Goal: Task Accomplishment & Management: Manage account settings

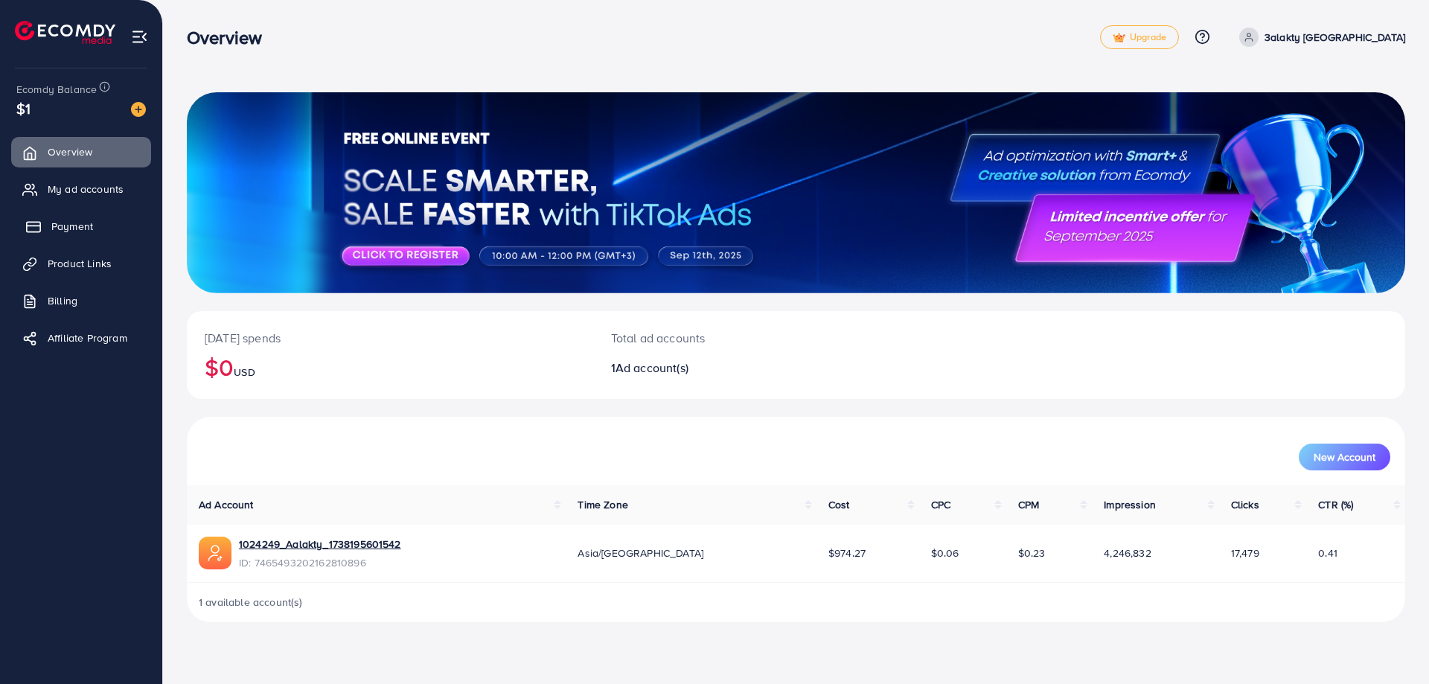
click at [89, 234] on link "Payment" at bounding box center [81, 226] width 140 height 30
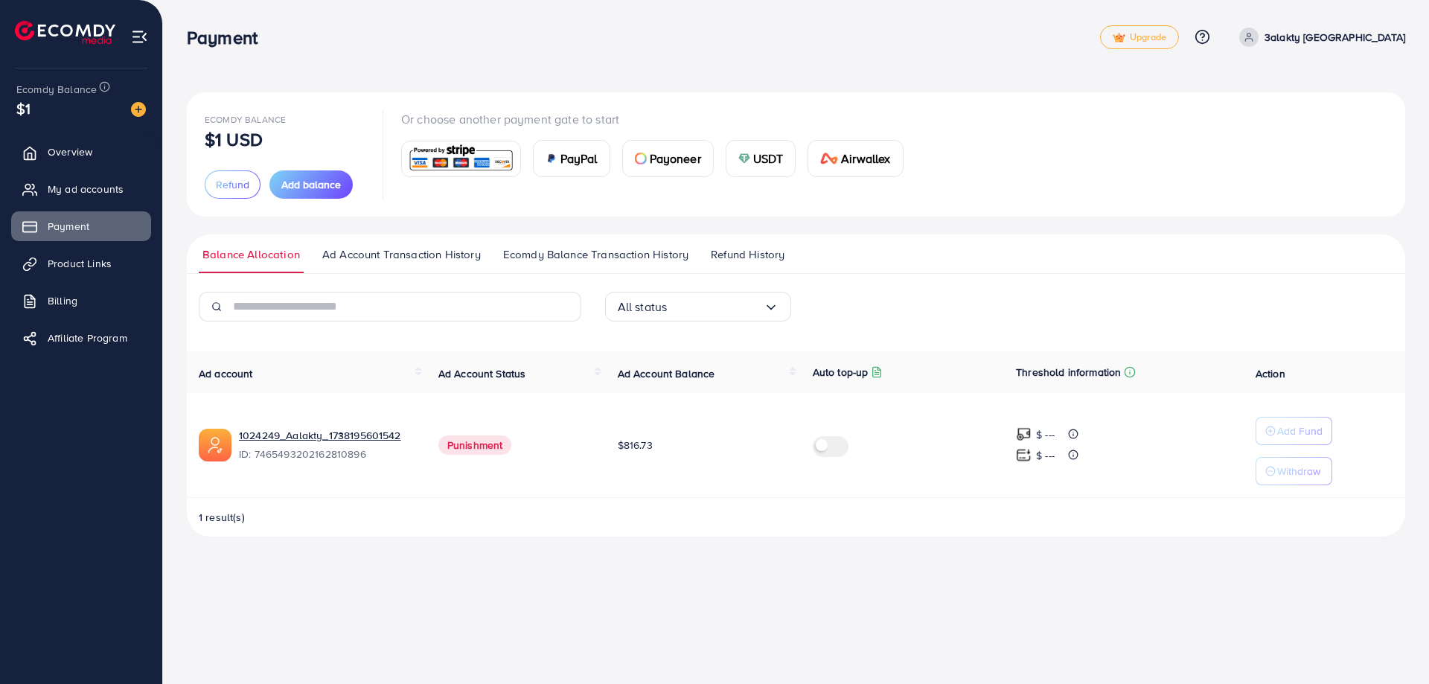
click at [830, 448] on label at bounding box center [834, 444] width 42 height 17
click at [627, 440] on span "$816.73" at bounding box center [635, 445] width 35 height 15
click at [63, 149] on span "Overview" at bounding box center [73, 151] width 45 height 15
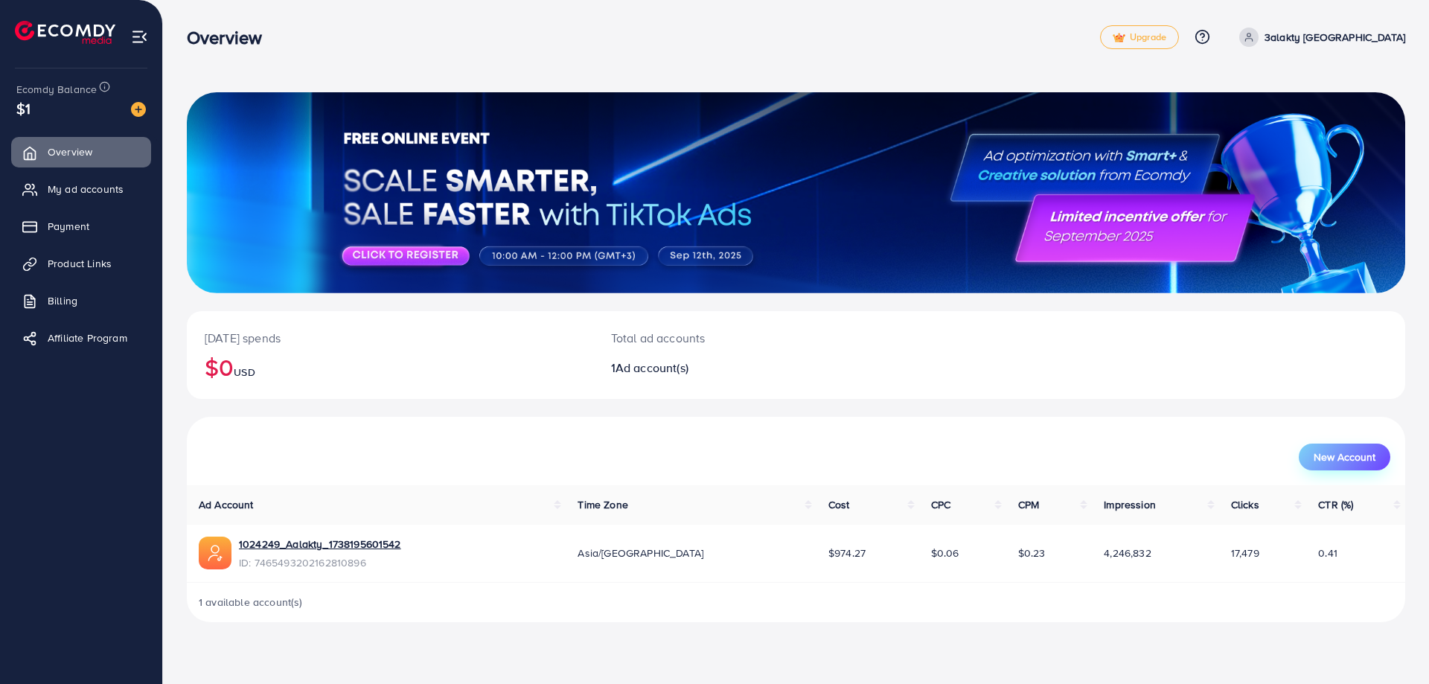
click at [1352, 457] on span "New Account" at bounding box center [1345, 457] width 62 height 10
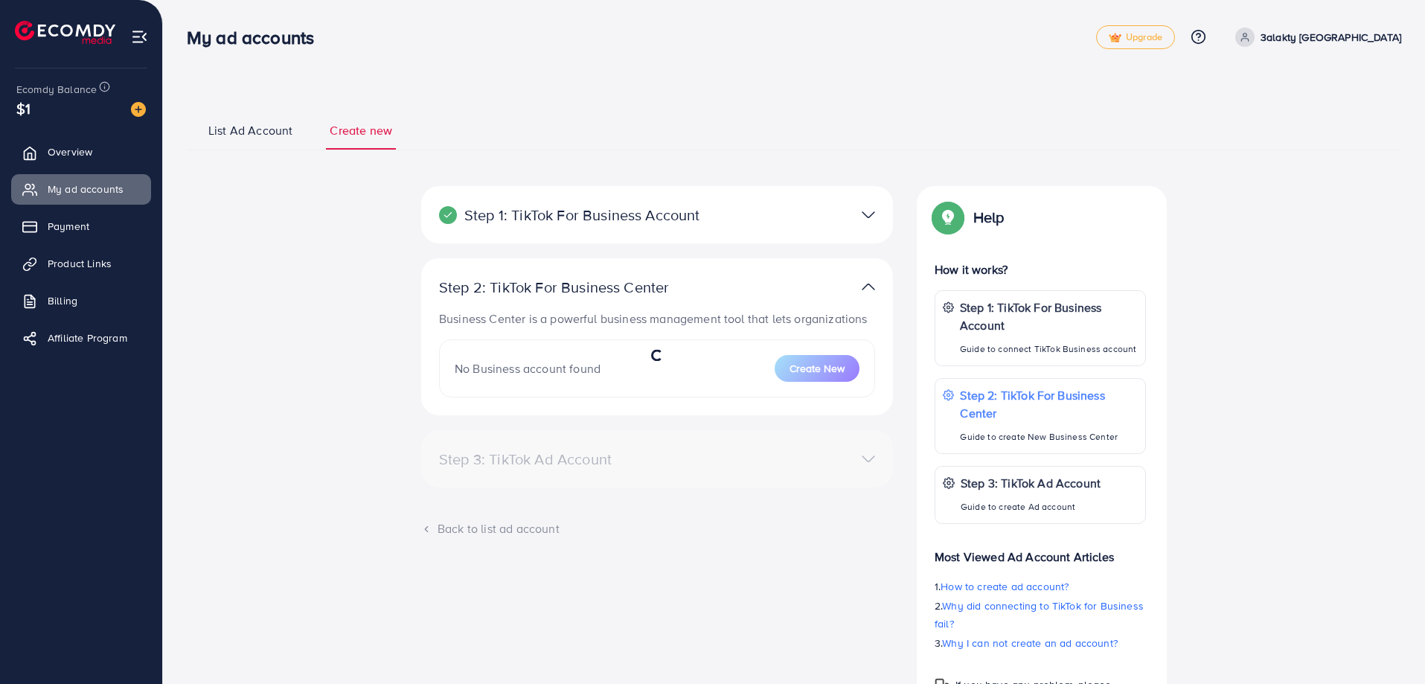
select select
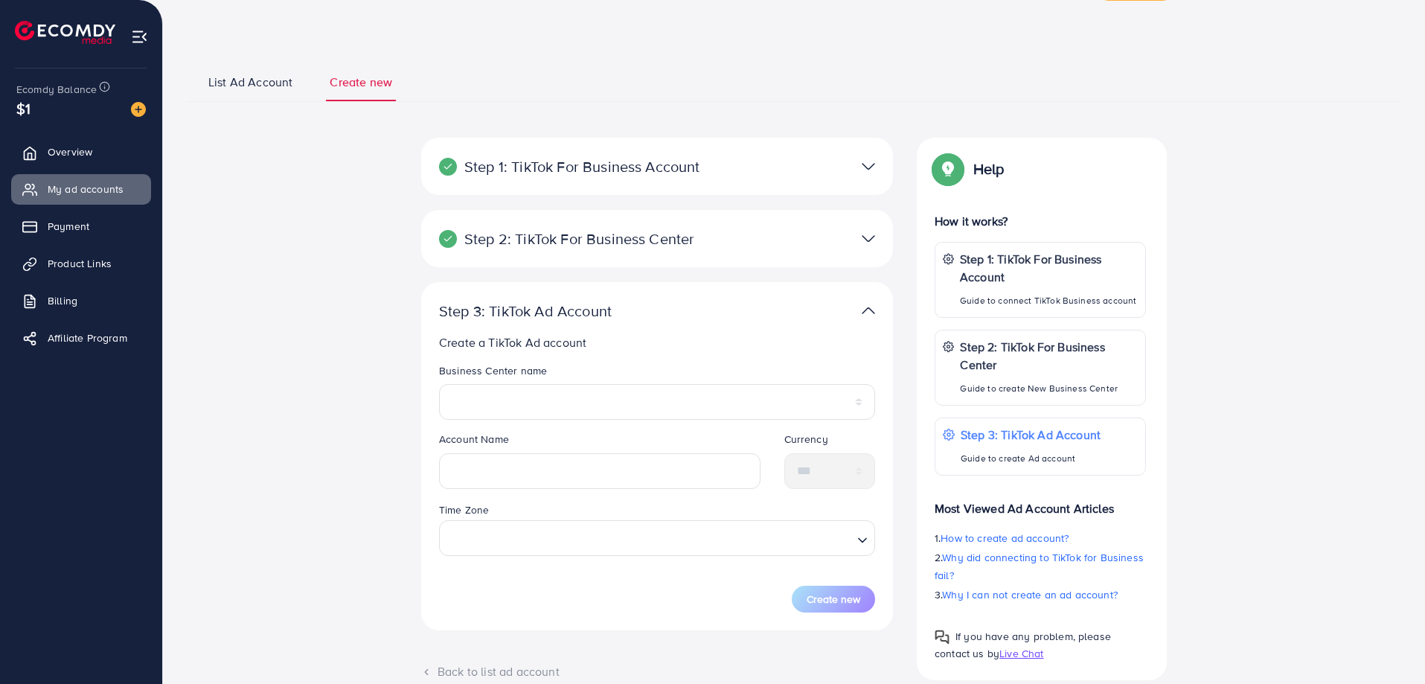
scroll to position [74, 0]
